Goal: Information Seeking & Learning: Understand process/instructions

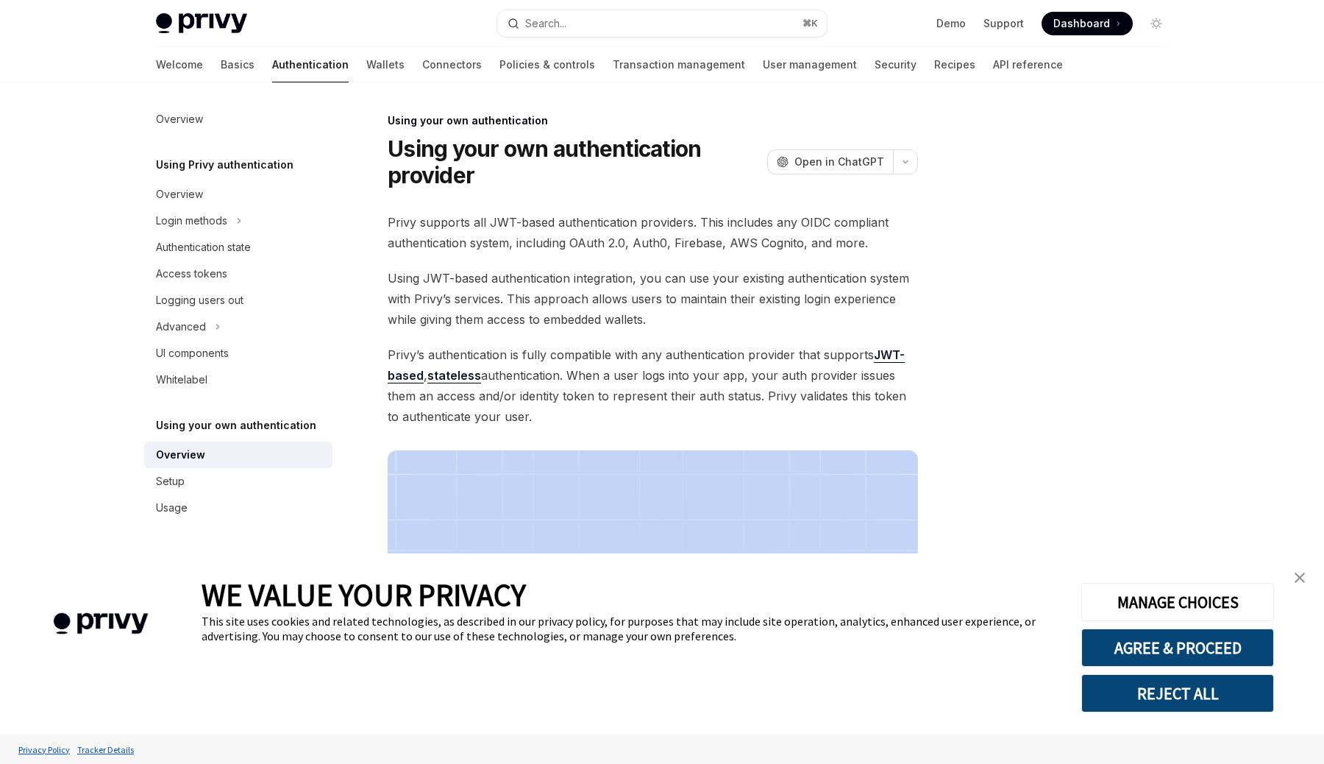
click at [350, 68] on div "Welcome Basics Authentication Wallets Connectors Policies & controls Transactio…" at bounding box center [609, 64] width 907 height 35
click at [422, 66] on link "Connectors" at bounding box center [452, 64] width 60 height 35
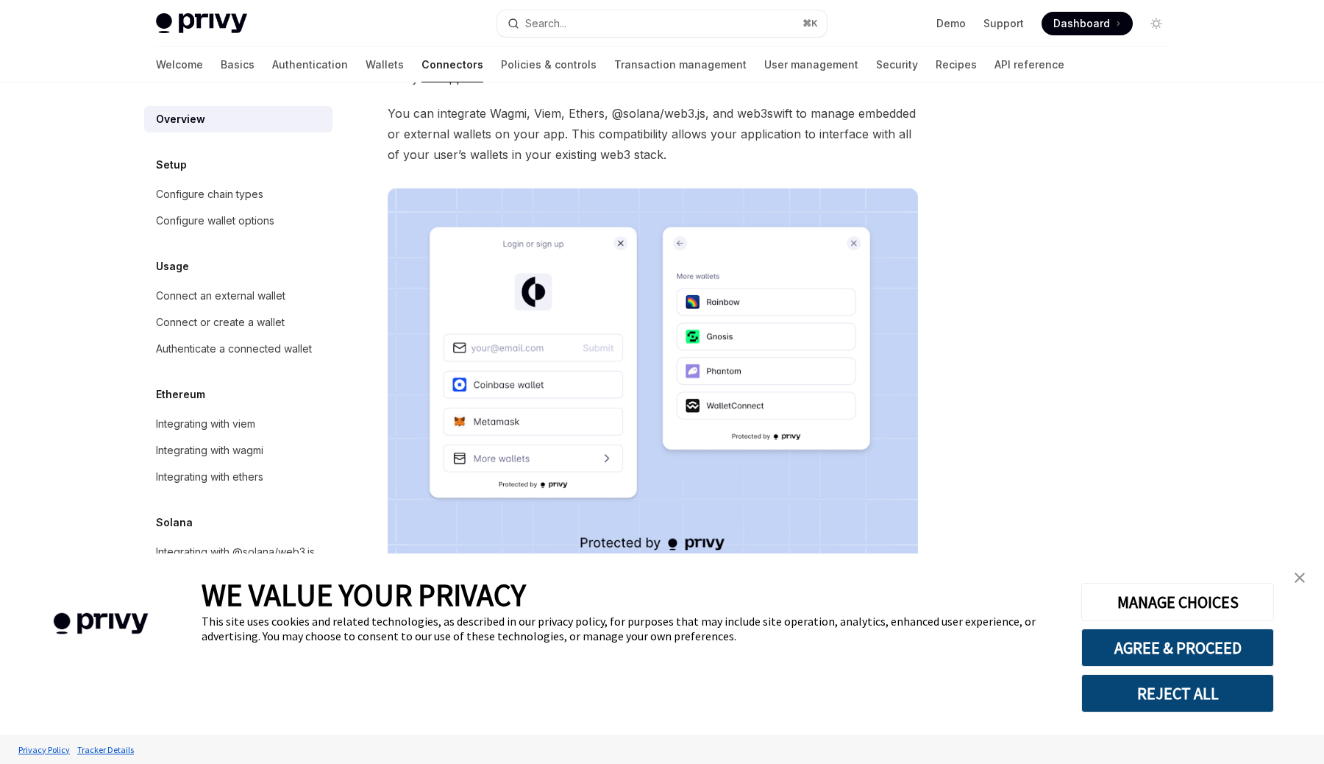
scroll to position [198, 0]
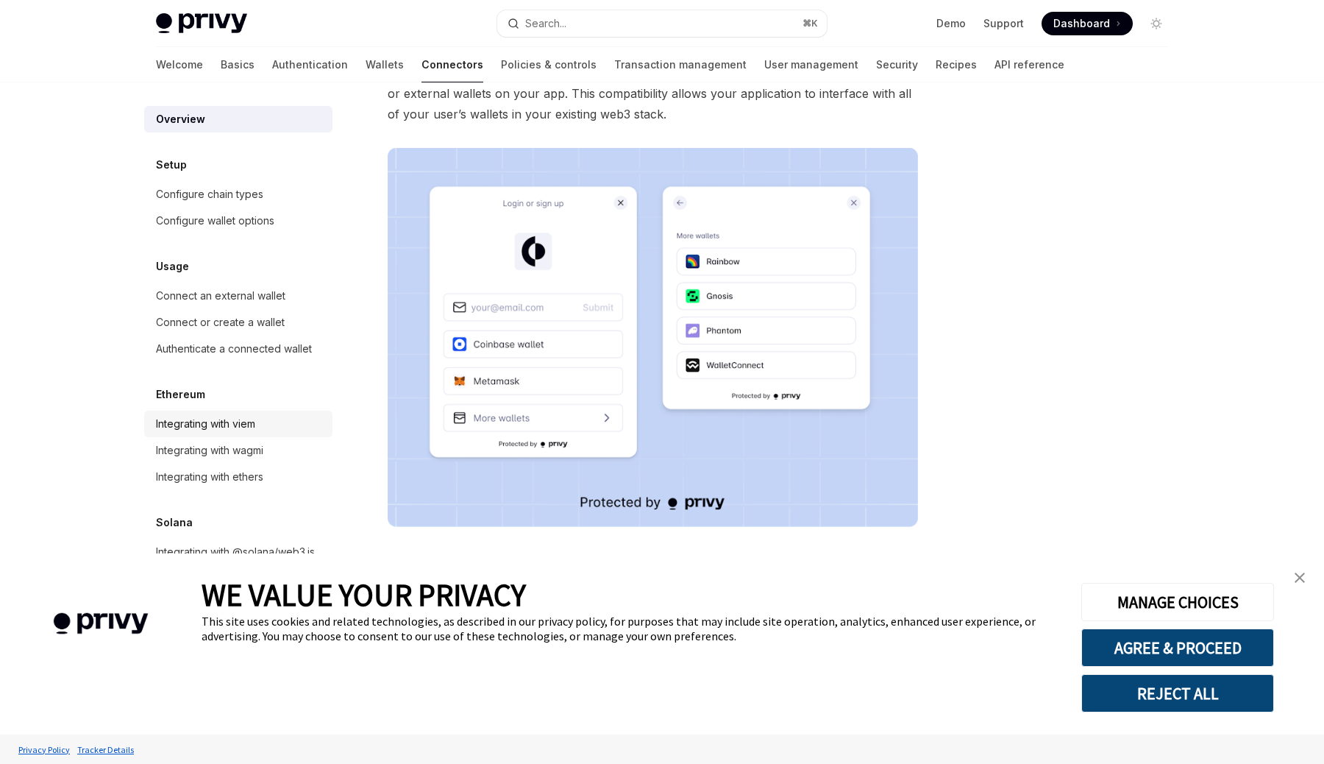
click at [227, 427] on div "Integrating with viem" at bounding box center [205, 424] width 99 height 18
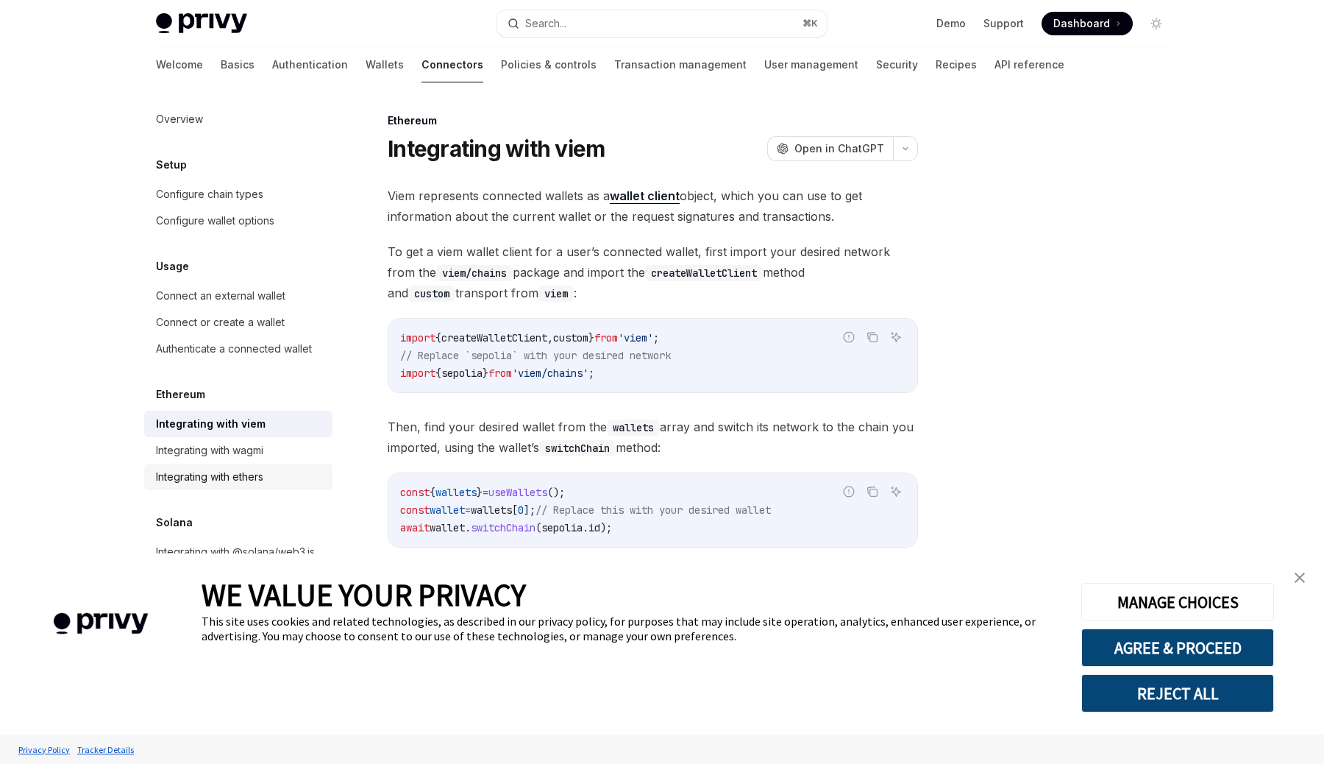
click at [220, 481] on div "Integrating with ethers" at bounding box center [209, 477] width 107 height 18
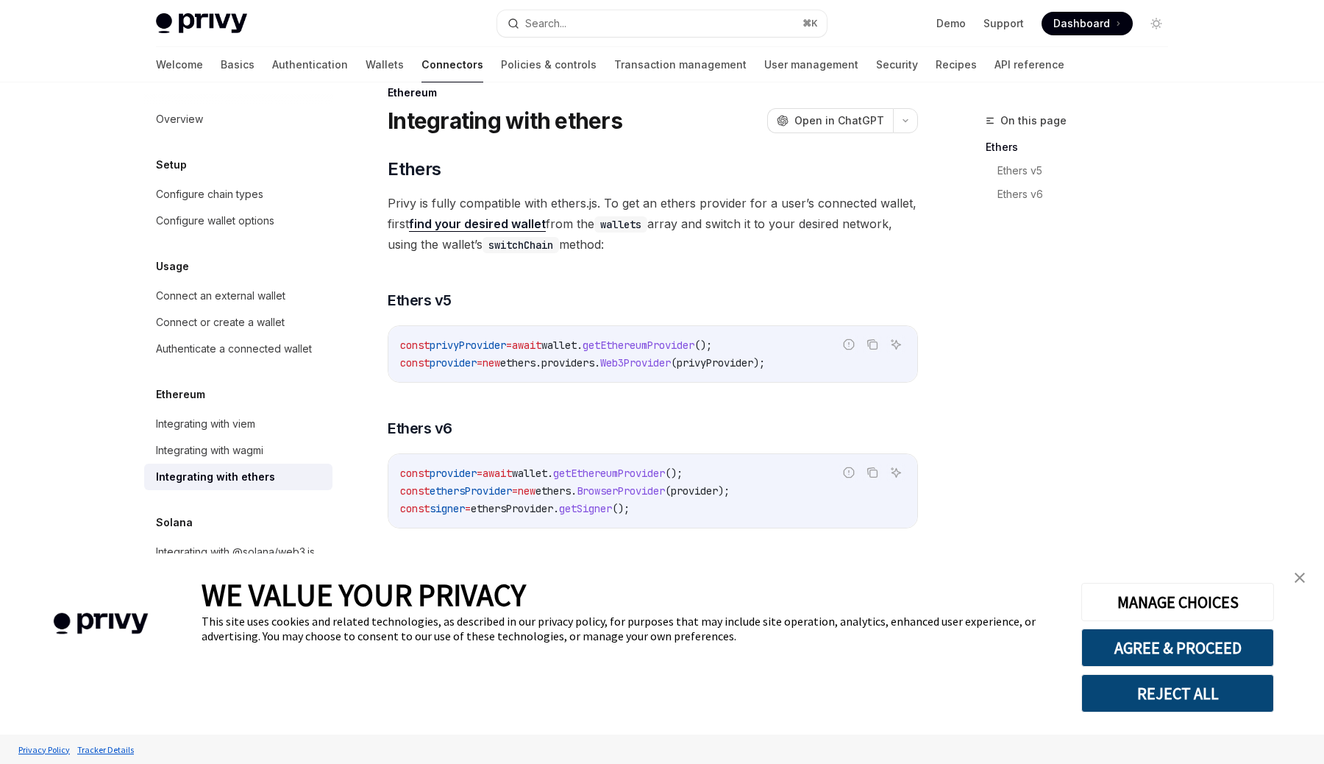
scroll to position [30, 0]
click at [285, 425] on div "Integrating with viem" at bounding box center [240, 424] width 168 height 18
type textarea "*"
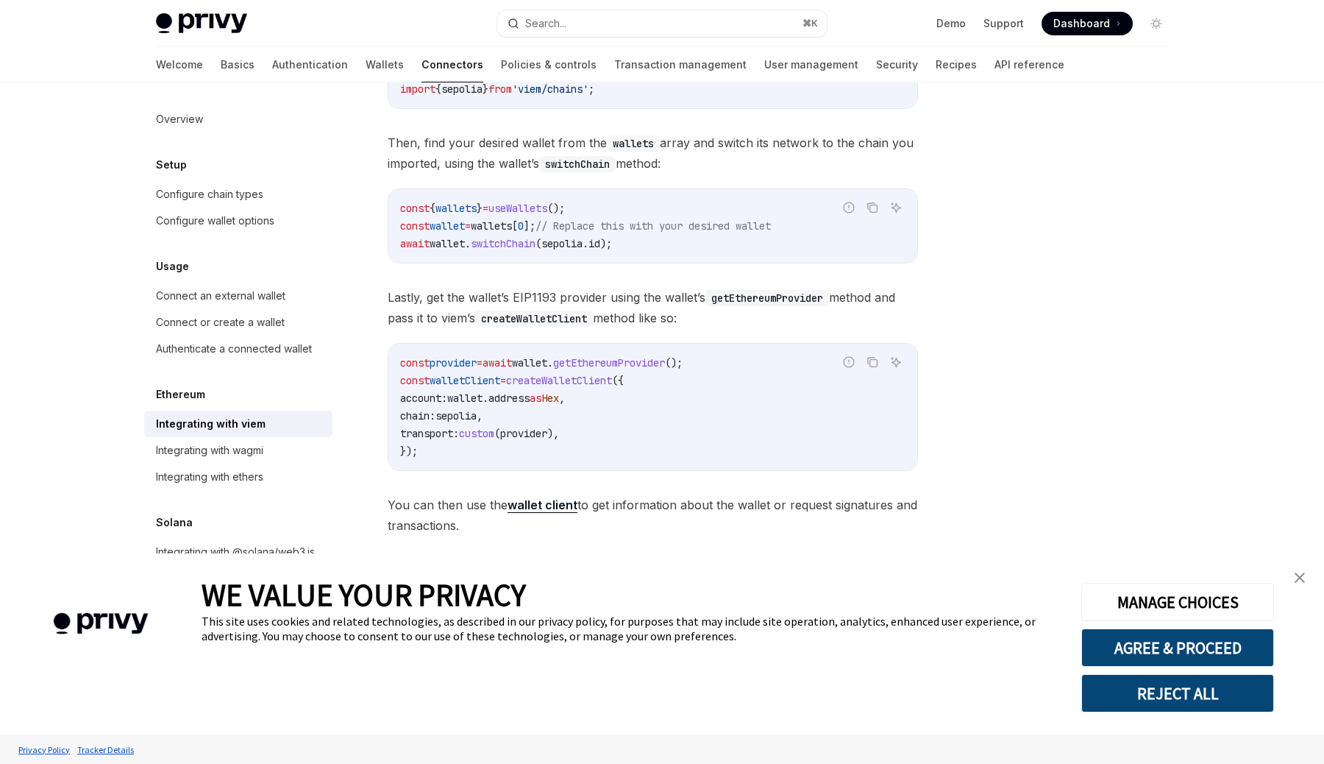
scroll to position [294, 0]
